Goal: Task Accomplishment & Management: Manage account settings

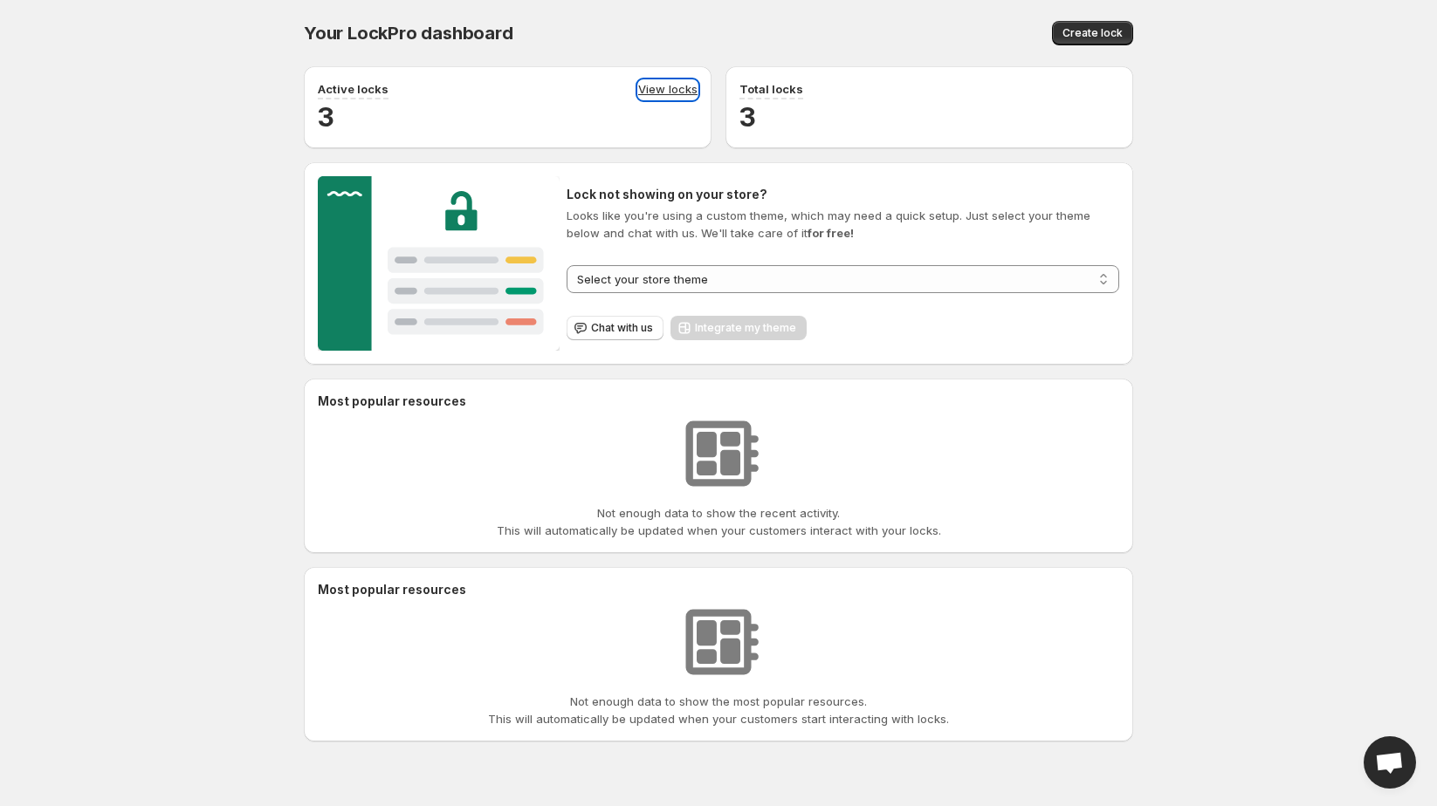
click at [659, 91] on link "View locks" at bounding box center [667, 89] width 59 height 19
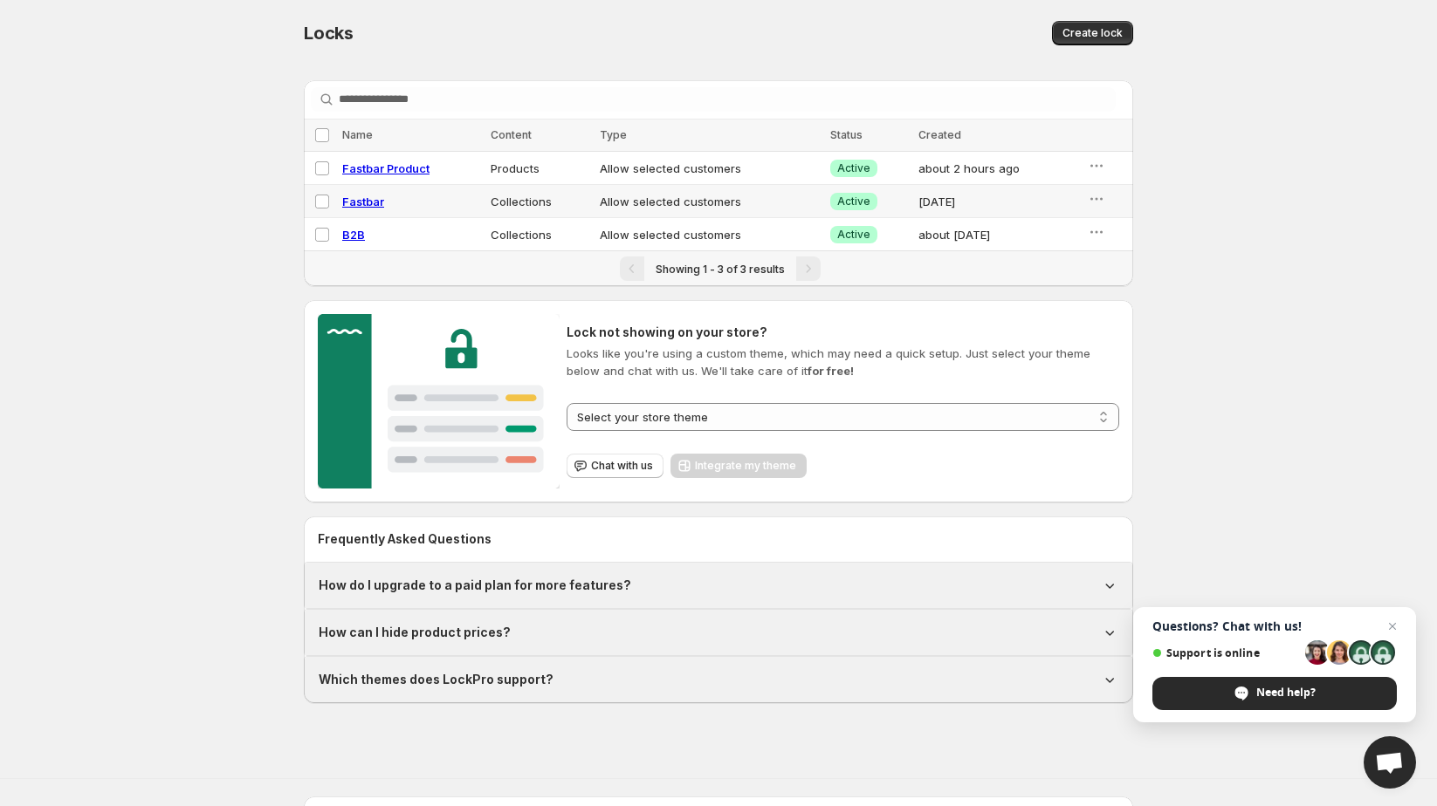
click at [346, 206] on span "Fastbar" at bounding box center [363, 202] width 42 height 14
select select "**********"
select select "******"
